Goal: Navigation & Orientation: Understand site structure

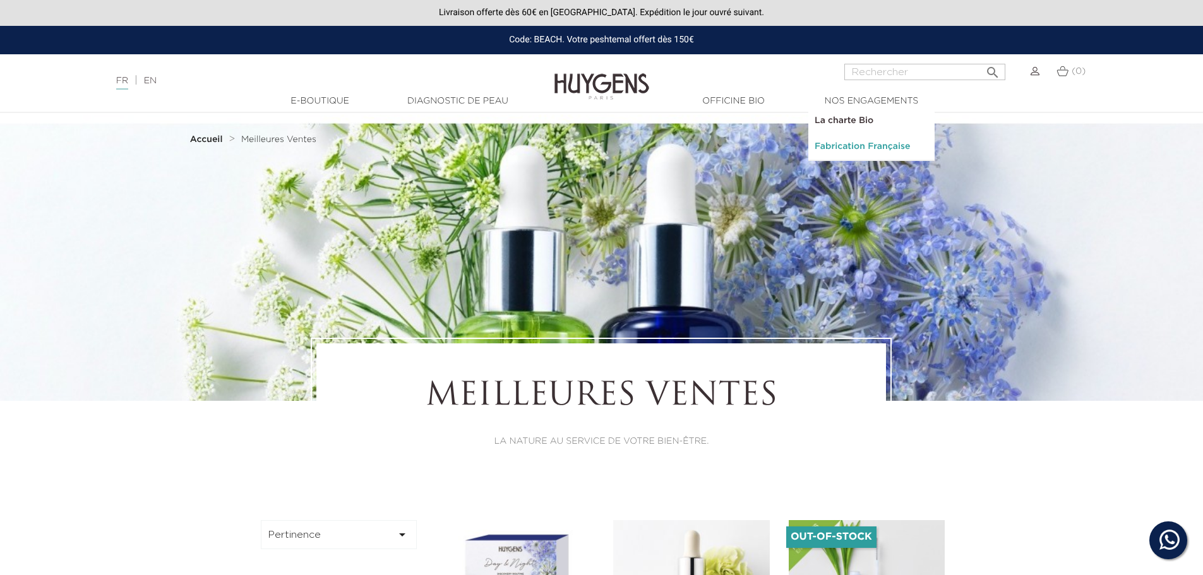
click at [865, 144] on link "Fabrication Française" at bounding box center [871, 147] width 126 height 26
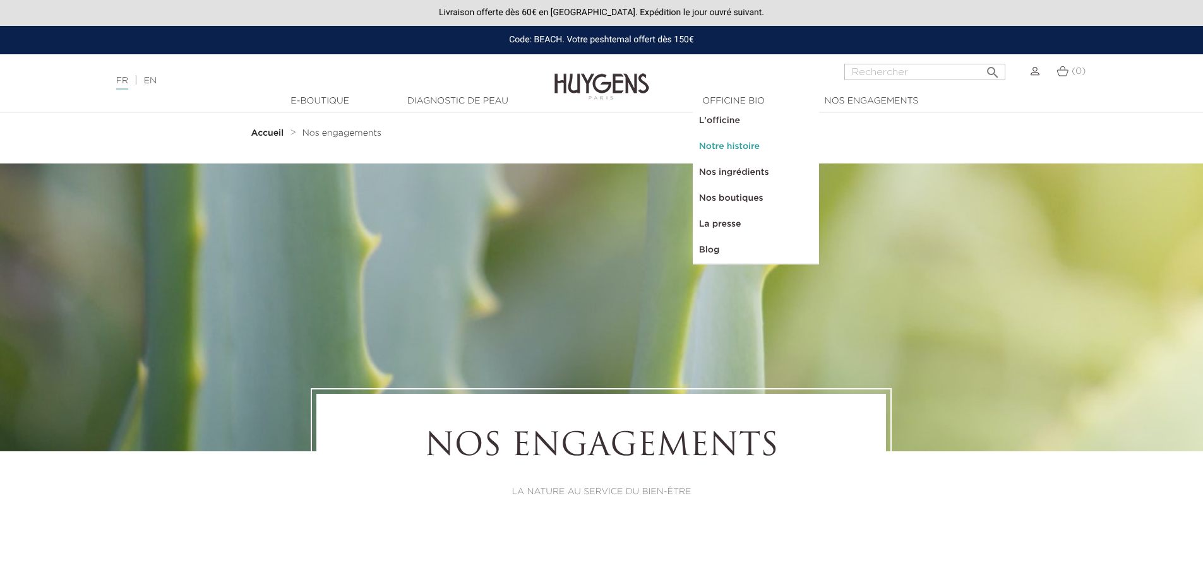
click at [727, 145] on link "Notre histoire" at bounding box center [756, 147] width 126 height 26
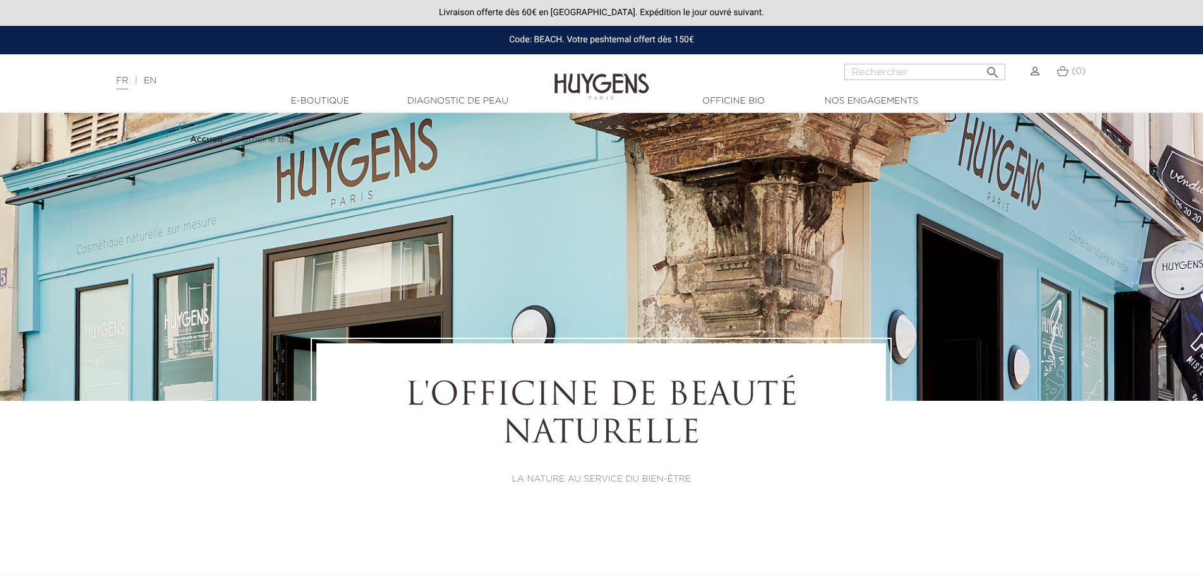
select select "FR"
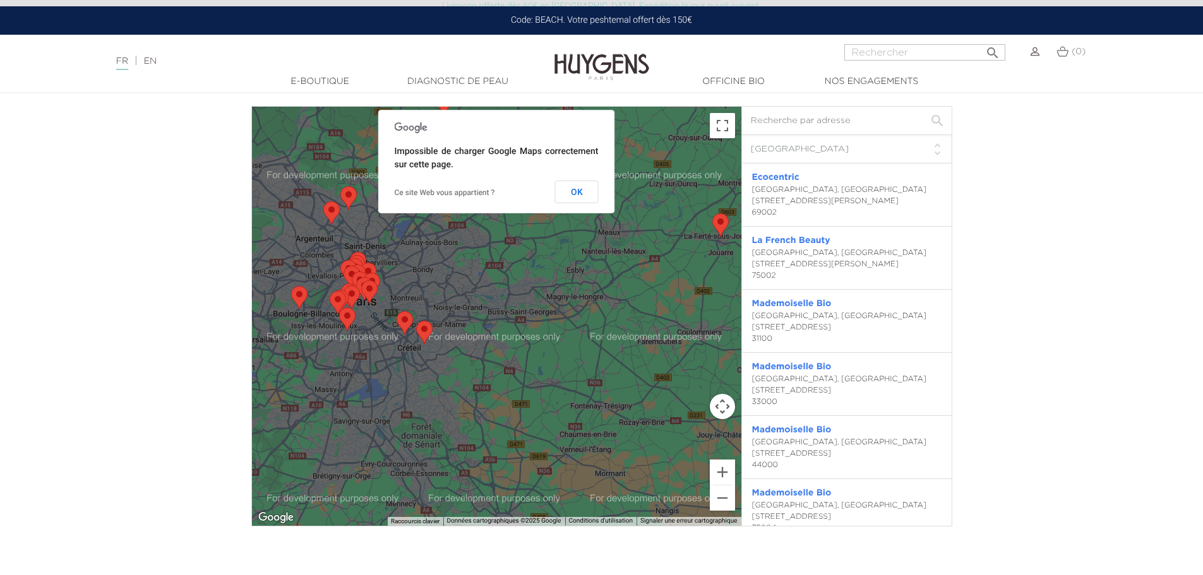
scroll to position [3347, 0]
